Goal: Complete application form

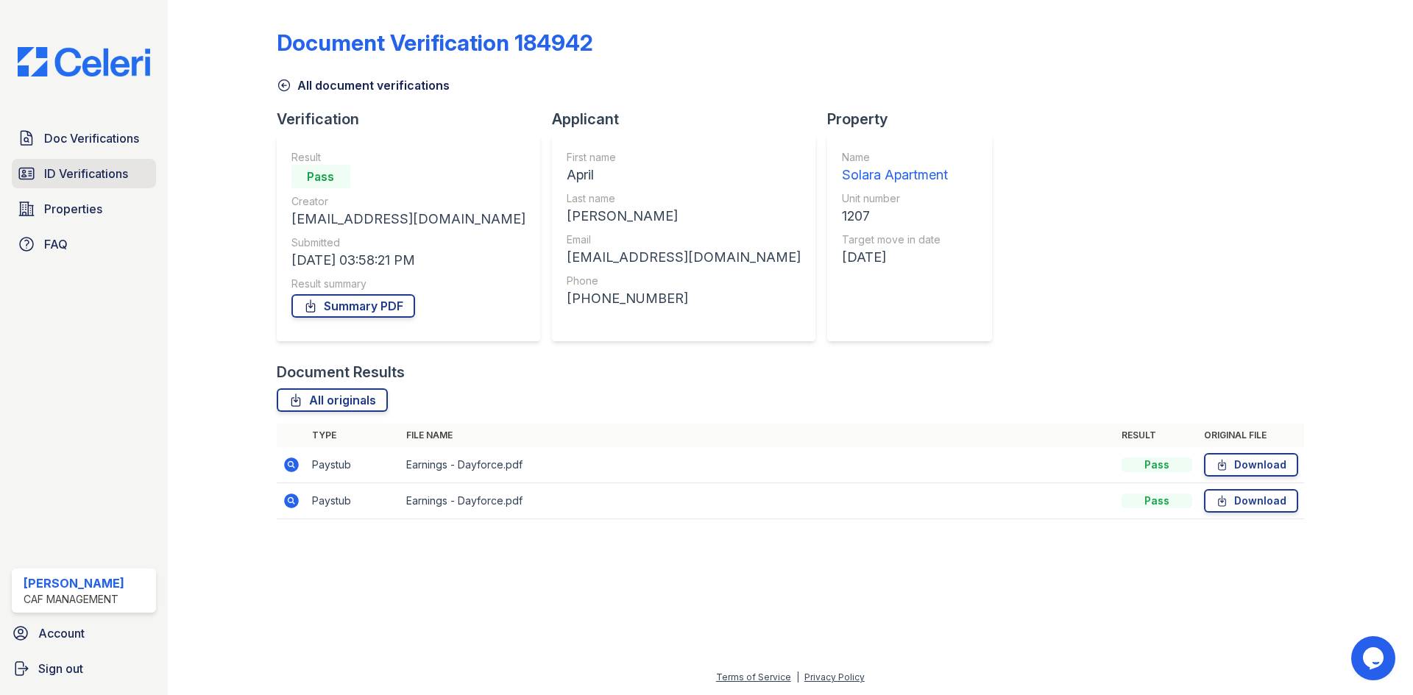
click at [50, 169] on span "ID Verifications" at bounding box center [86, 174] width 84 height 18
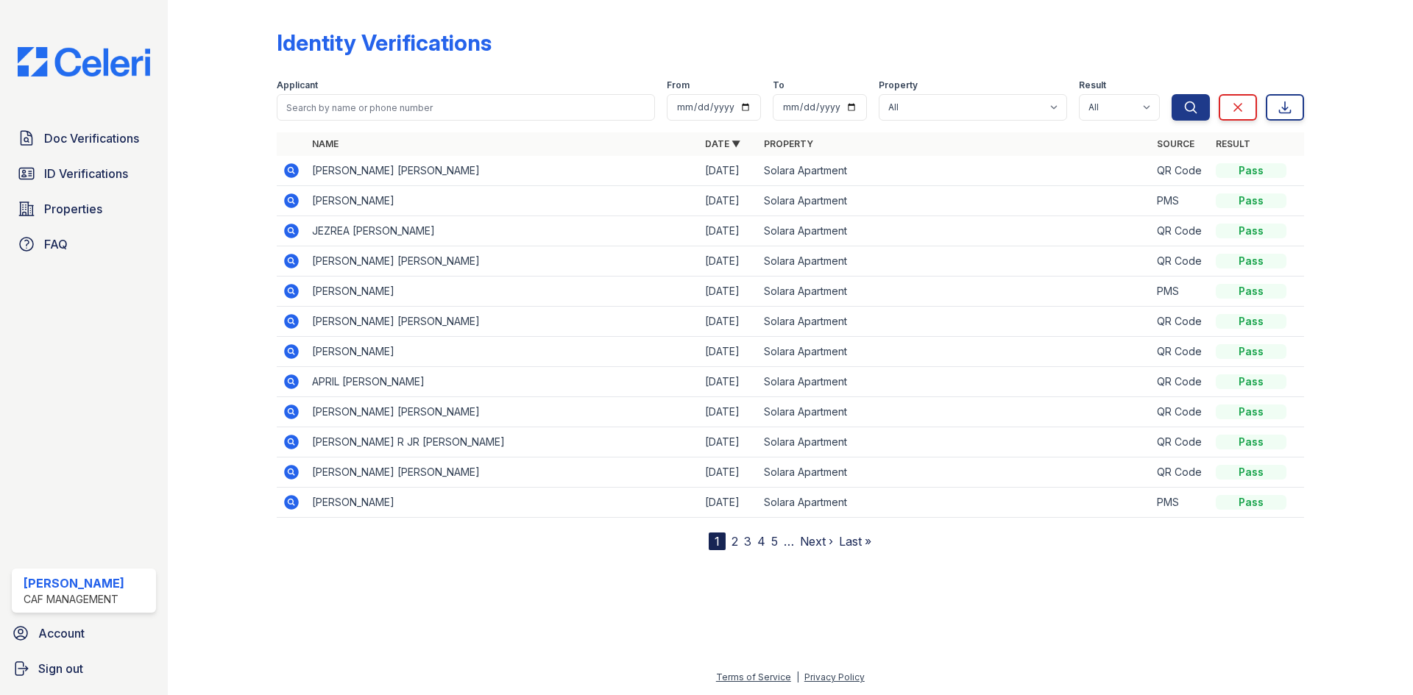
click at [288, 290] on icon at bounding box center [292, 292] width 18 height 18
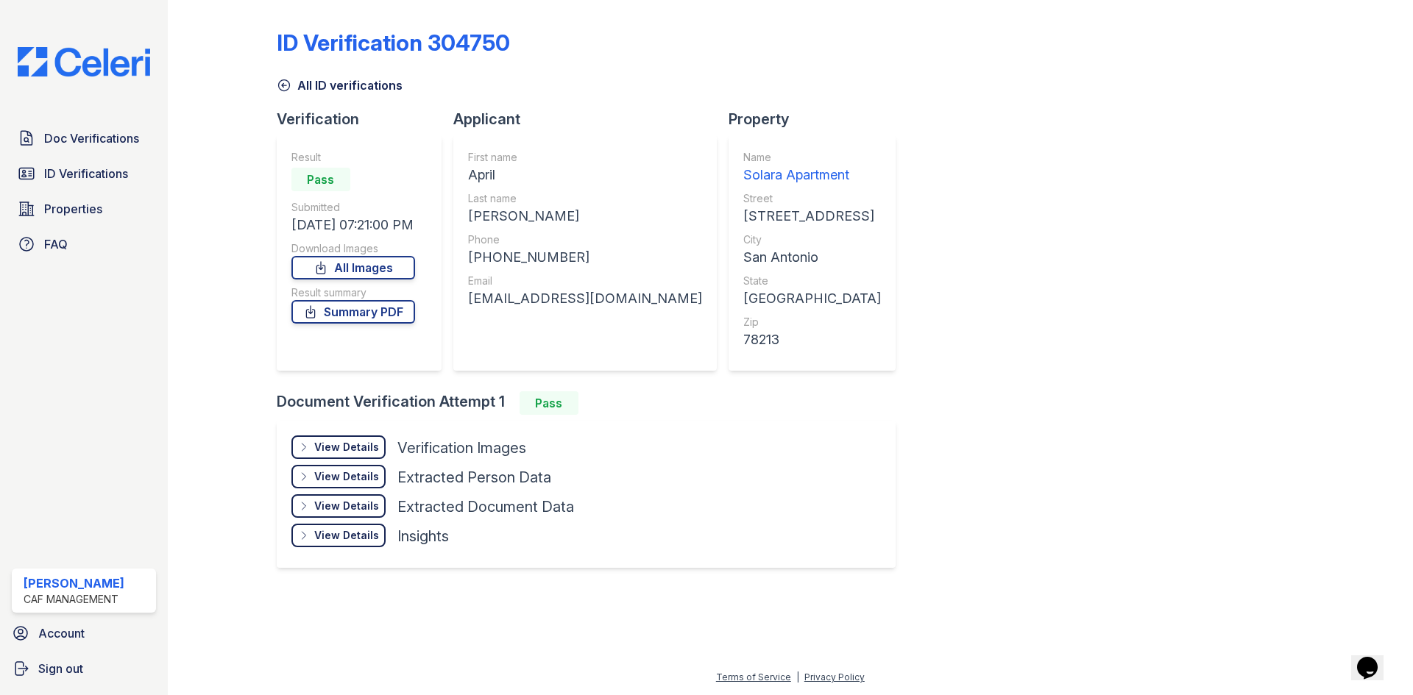
click at [343, 441] on div "View Details" at bounding box center [346, 447] width 65 height 15
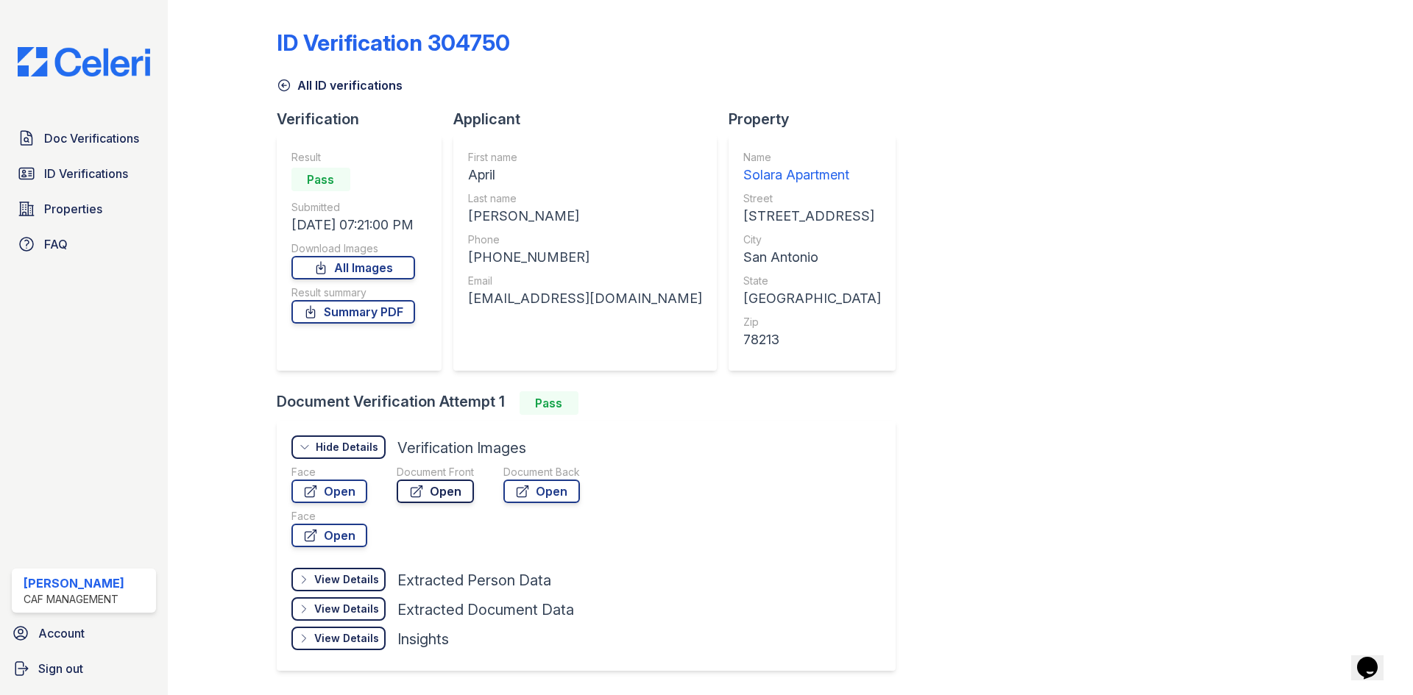
click at [451, 487] on link "Open" at bounding box center [435, 492] width 77 height 24
drag, startPoint x: 471, startPoint y: 297, endPoint x: 646, endPoint y: 308, distance: 175.5
click at [646, 308] on div "First name April Last name [PERSON_NAME] Phone [PHONE_NUMBER] Email [EMAIL_ADDR…" at bounding box center [584, 253] width 263 height 236
copy div "[EMAIL_ADDRESS][DOMAIN_NAME]"
click at [102, 135] on span "Doc Verifications" at bounding box center [91, 139] width 95 height 18
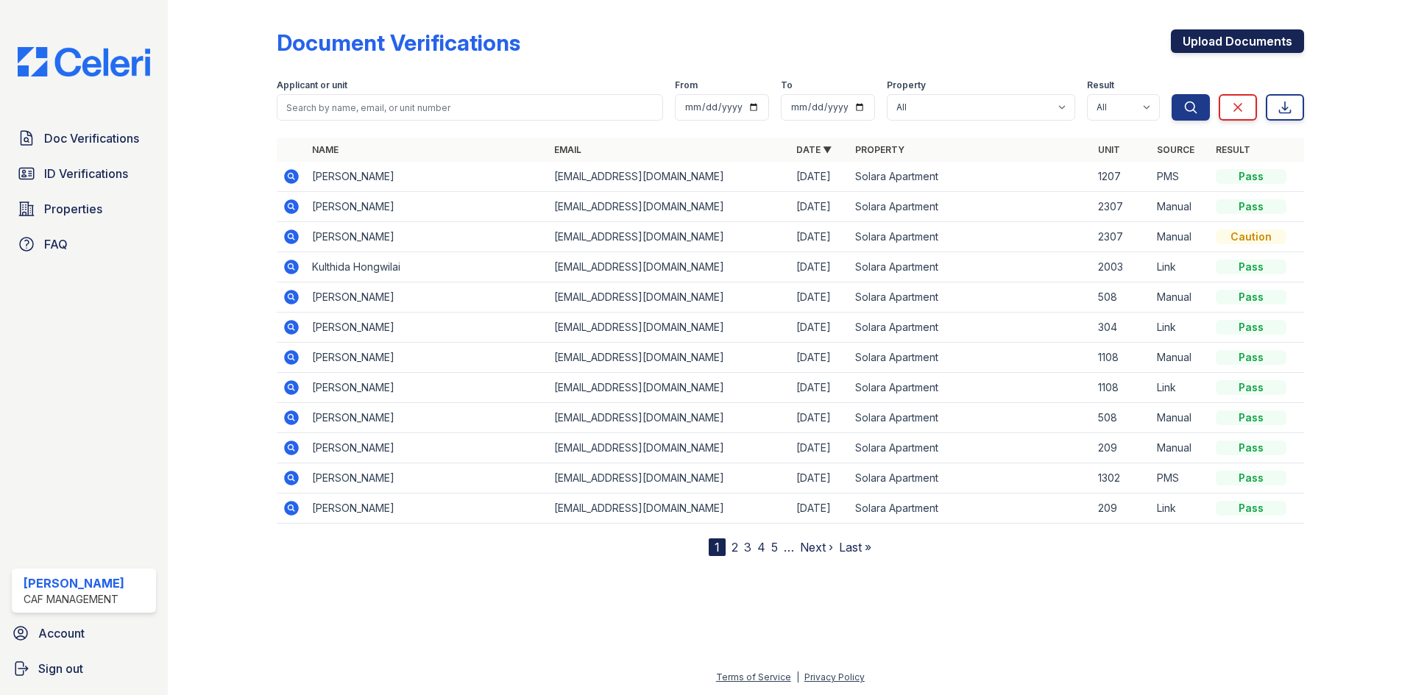
click at [1211, 39] on link "Upload Documents" at bounding box center [1237, 41] width 133 height 24
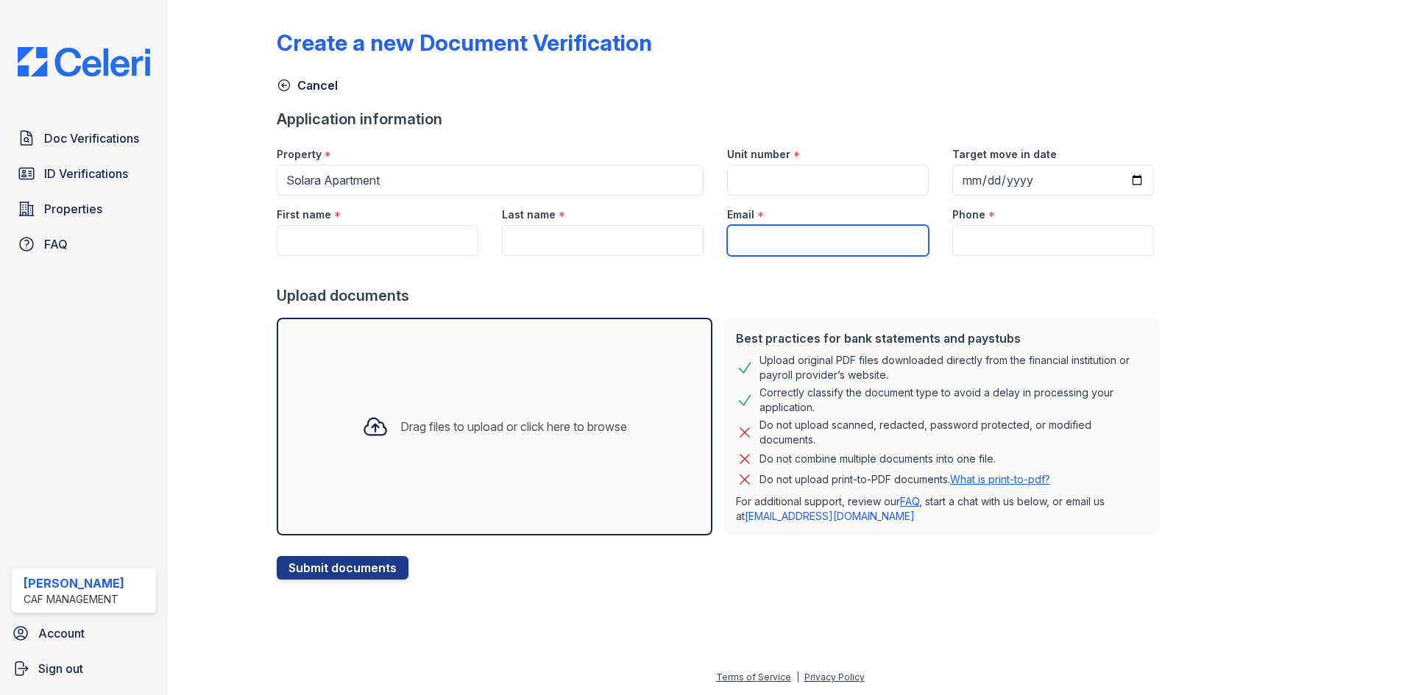
click at [791, 241] on input "Email" at bounding box center [828, 240] width 202 height 31
paste input "[EMAIL_ADDRESS][DOMAIN_NAME]"
type input "[EMAIL_ADDRESS][DOMAIN_NAME]"
click at [344, 241] on input "First name" at bounding box center [378, 240] width 202 height 31
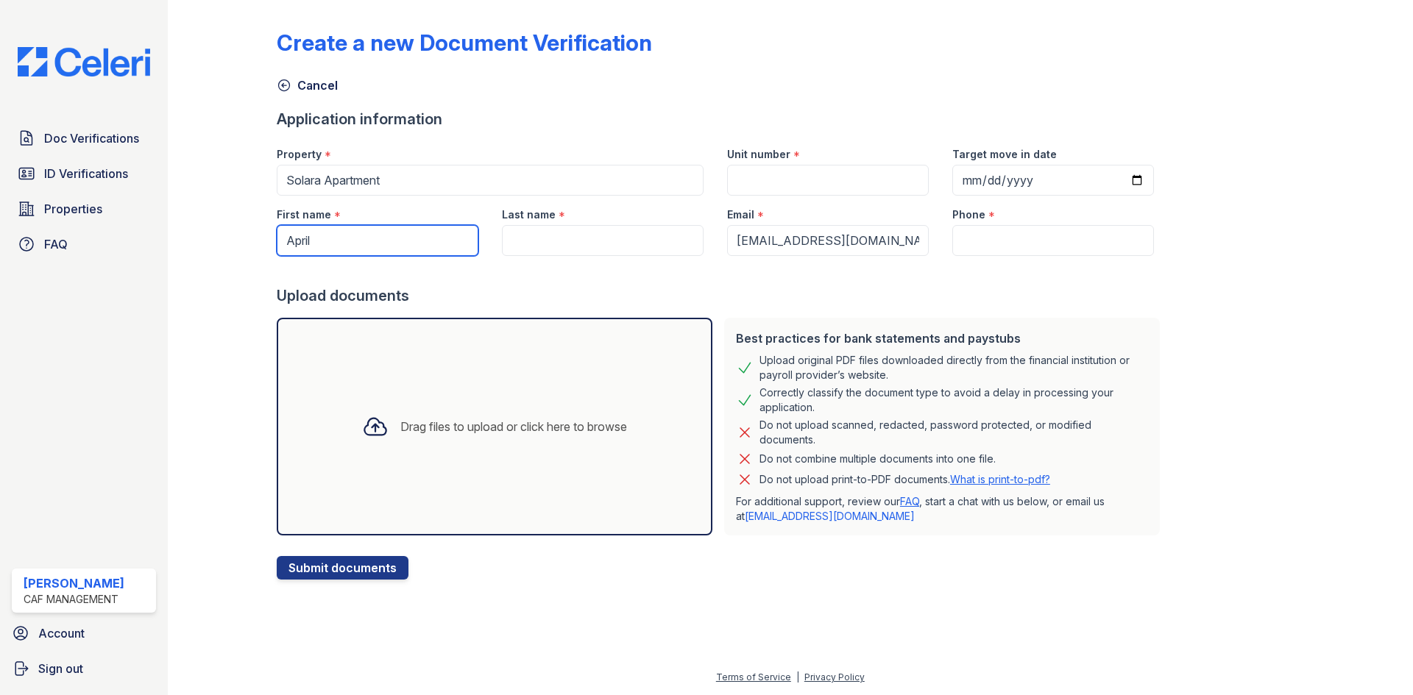
type input "April"
click at [567, 242] on input "Last name" at bounding box center [603, 240] width 202 height 31
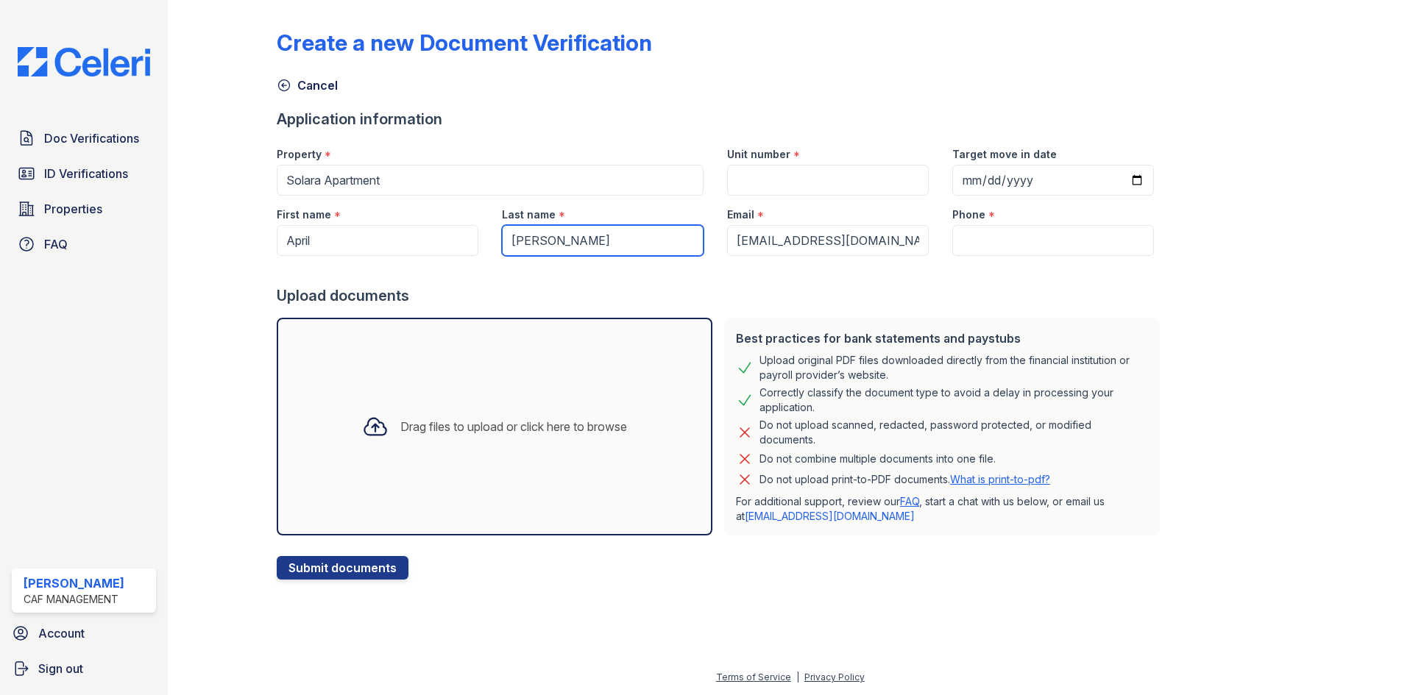
type input "[PERSON_NAME]"
click at [789, 191] on input "Unit number" at bounding box center [828, 180] width 202 height 31
type input "1702"
click at [956, 183] on input "Target move in date" at bounding box center [1053, 180] width 202 height 31
type input "[DATE]"
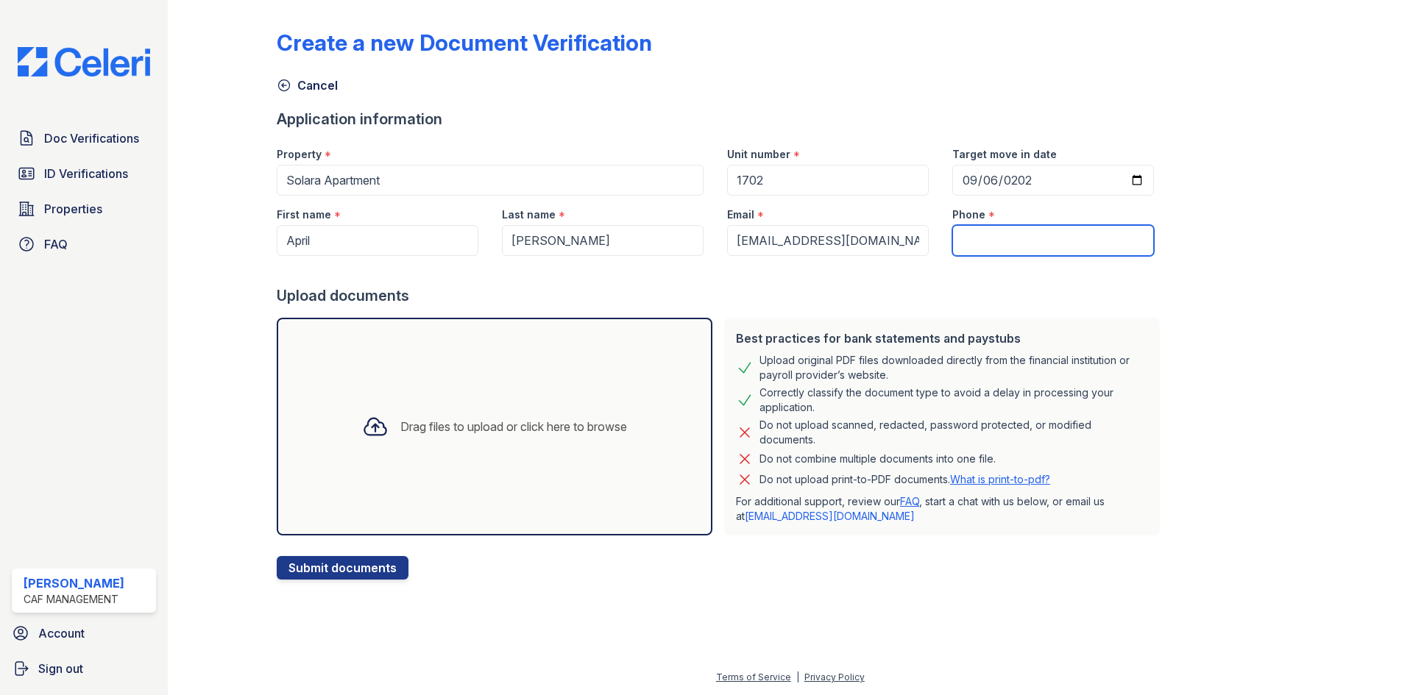
click at [966, 236] on input "Phone" at bounding box center [1053, 240] width 202 height 31
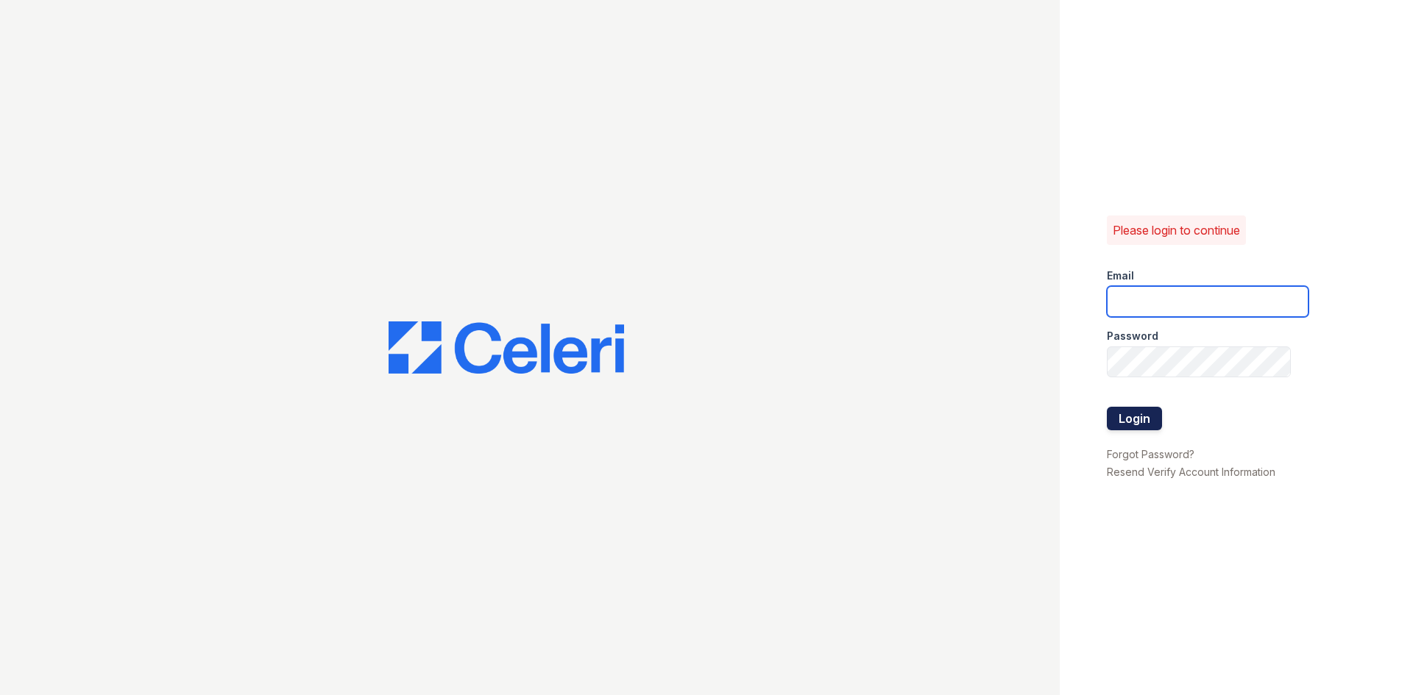
type input "Solara.pm@cafmanagement.com"
click at [1139, 416] on button "Login" at bounding box center [1134, 419] width 55 height 24
